Goal: Task Accomplishment & Management: Complete application form

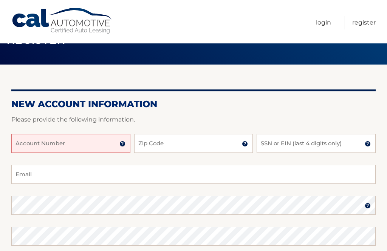
scroll to position [32, 0]
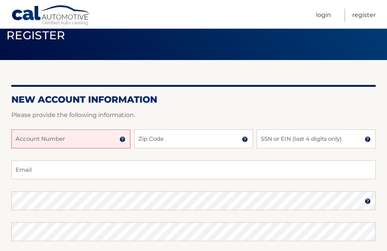
click at [45, 136] on input "Account Number" at bounding box center [70, 139] width 119 height 19
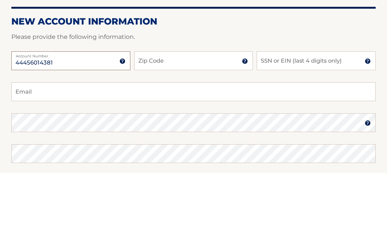
type input "44456014381"
click at [156, 130] on input "Zip Code" at bounding box center [193, 139] width 119 height 19
type input "14606"
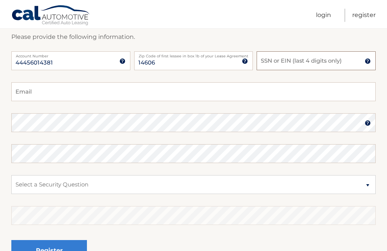
click at [284, 59] on input "SSN or EIN (last 4 digits only)" at bounding box center [315, 60] width 119 height 19
type input "3348"
click at [69, 96] on input "Email" at bounding box center [193, 91] width 364 height 19
type input "[EMAIL_ADDRESS][DOMAIN_NAME]"
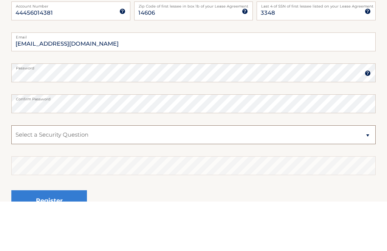
click at [367, 175] on select "Select a Security Question What was the name of your elementary school? What is…" at bounding box center [193, 184] width 364 height 19
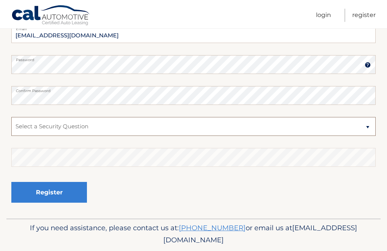
select select "2"
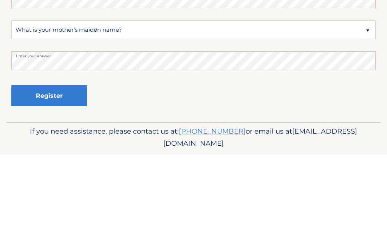
click at [69, 182] on button "Register" at bounding box center [49, 192] width 76 height 21
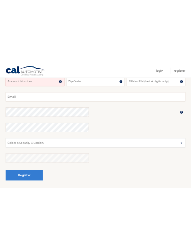
scroll to position [131, 0]
